Goal: Browse casually

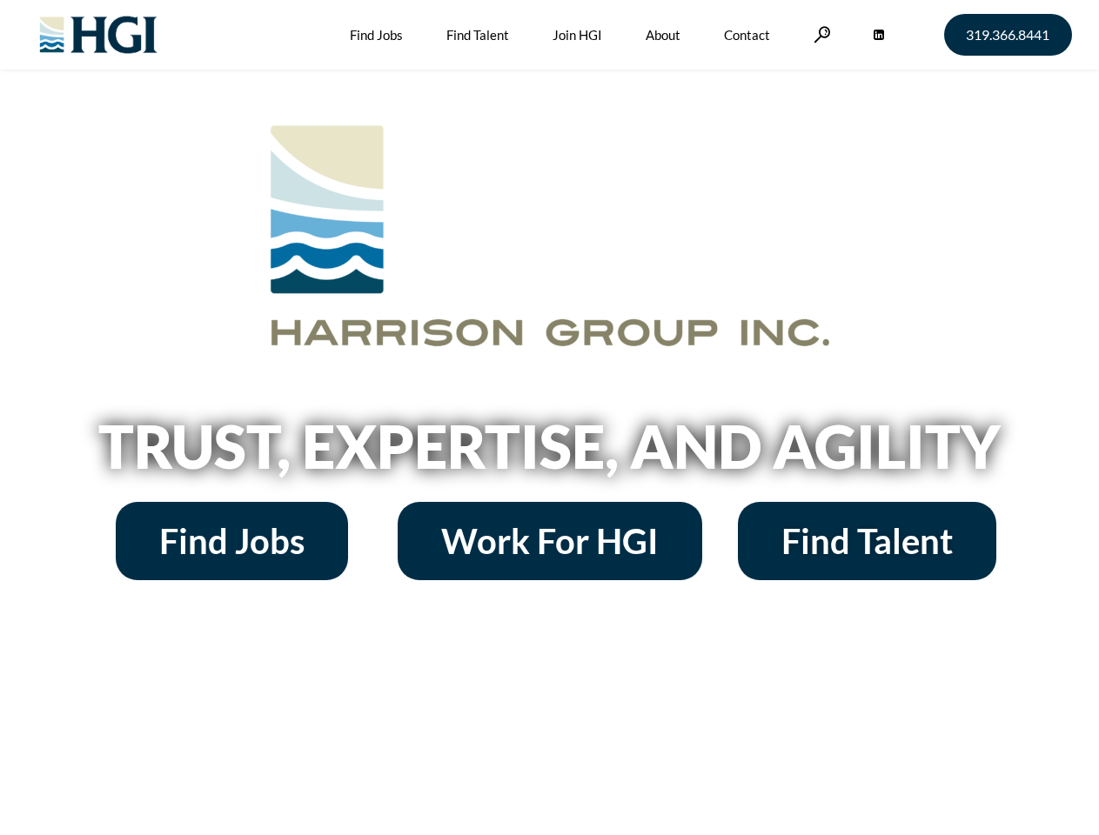
click at [549, 418] on h2 "Trust, Expertise, and Agility" at bounding box center [550, 446] width 992 height 59
click at [820, 34] on link at bounding box center [822, 34] width 17 height 17
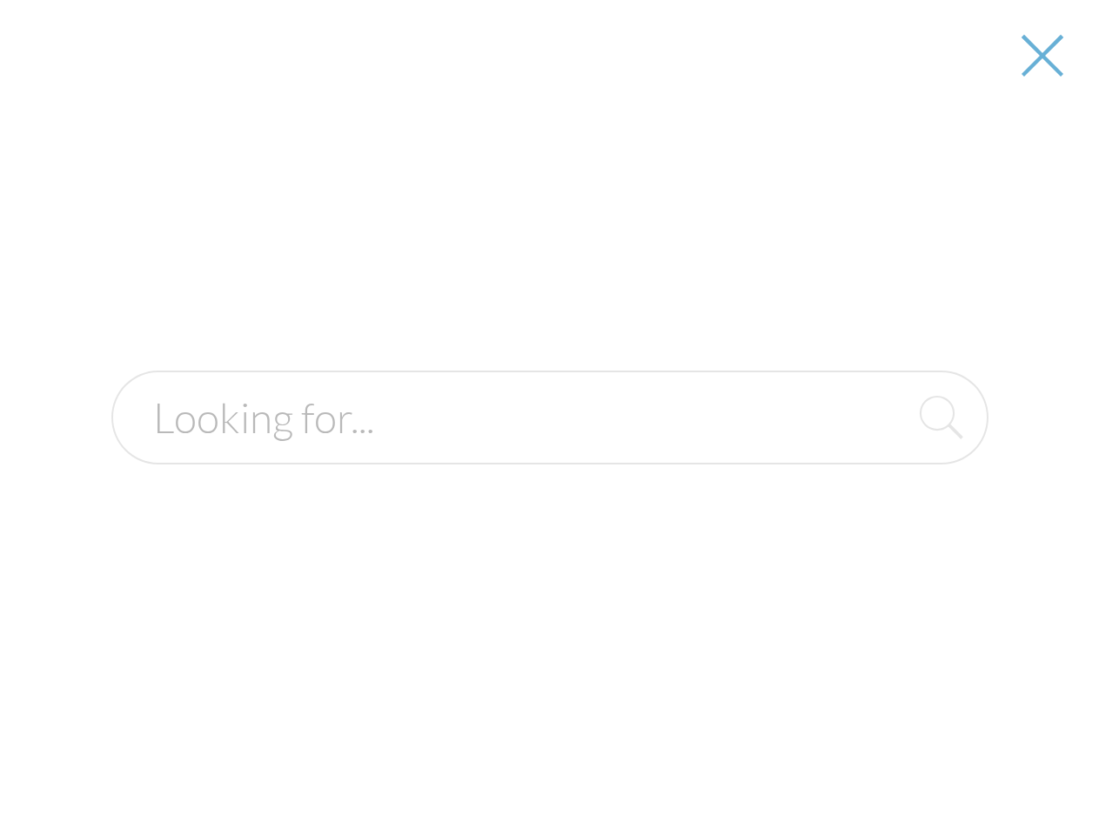
click at [549, 452] on h2 "Trust, Expertise, and Agility" at bounding box center [550, 446] width 992 height 59
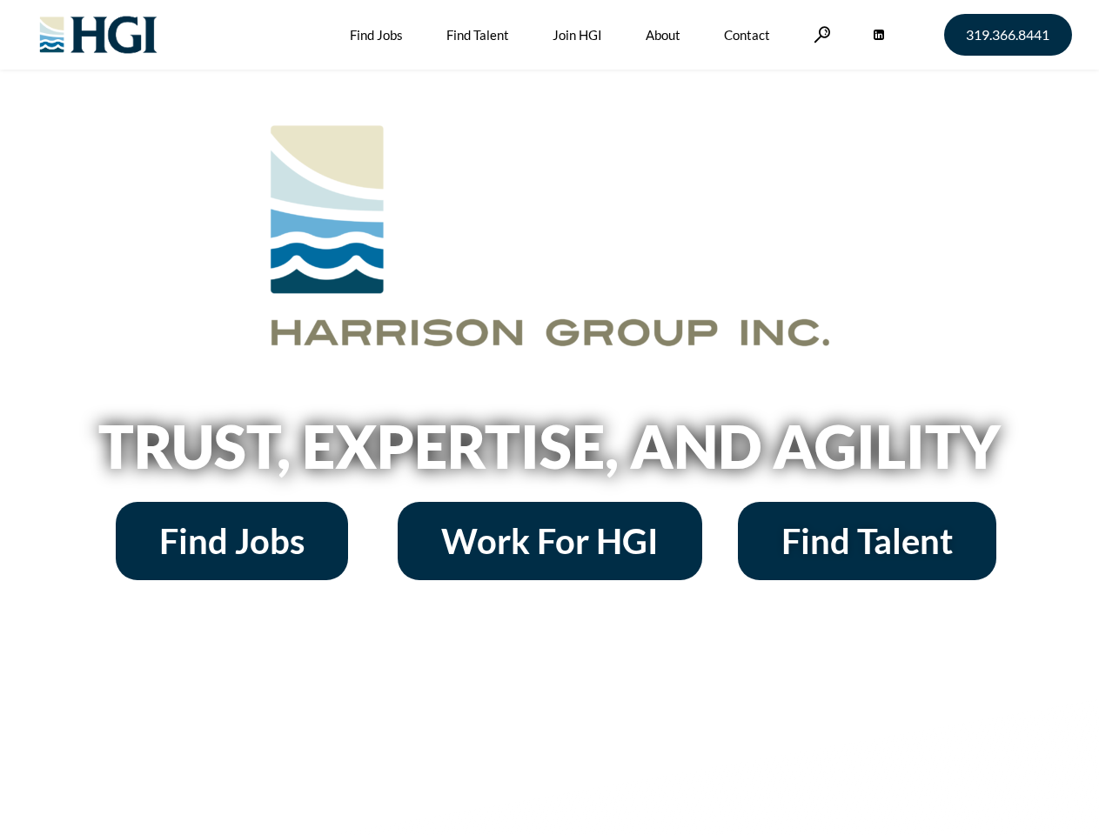
click at [549, 418] on h2 "Trust, Expertise, and Agility" at bounding box center [550, 446] width 992 height 59
click at [820, 34] on link at bounding box center [822, 34] width 17 height 17
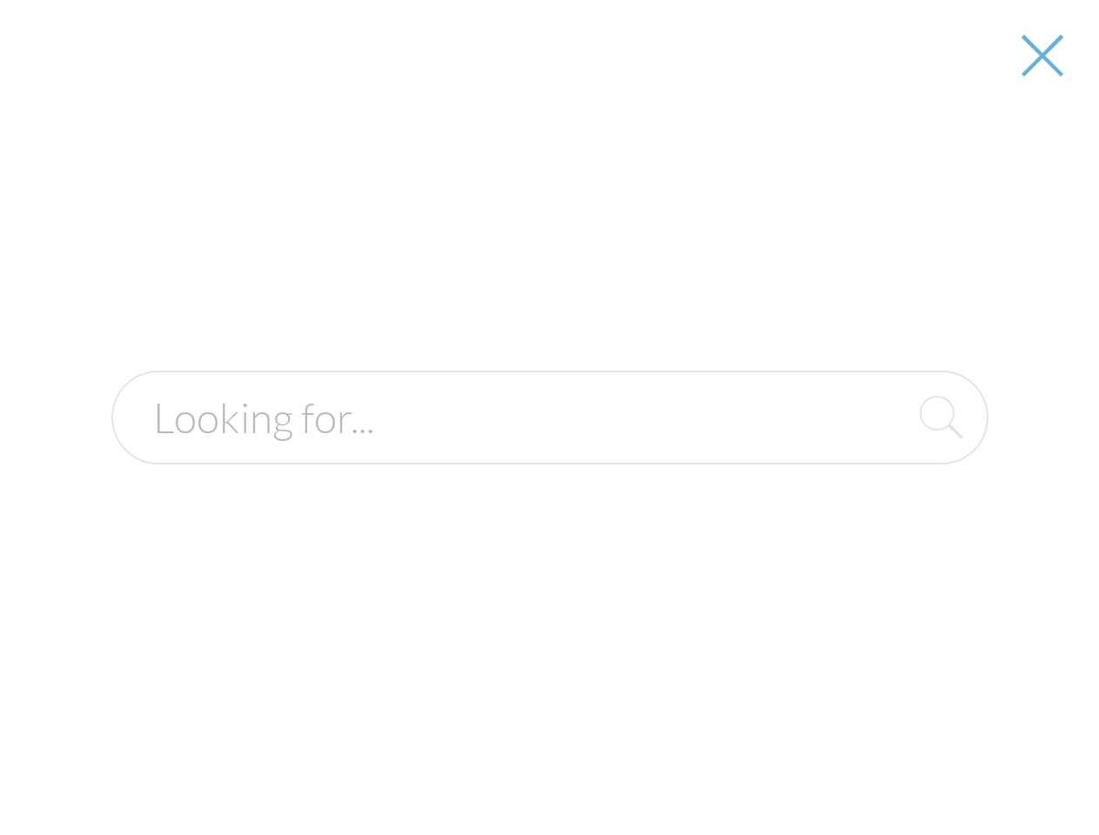
click at [549, 452] on h2 "Trust, Expertise, and Agility" at bounding box center [550, 446] width 992 height 59
